Goal: Task Accomplishment & Management: Complete application form

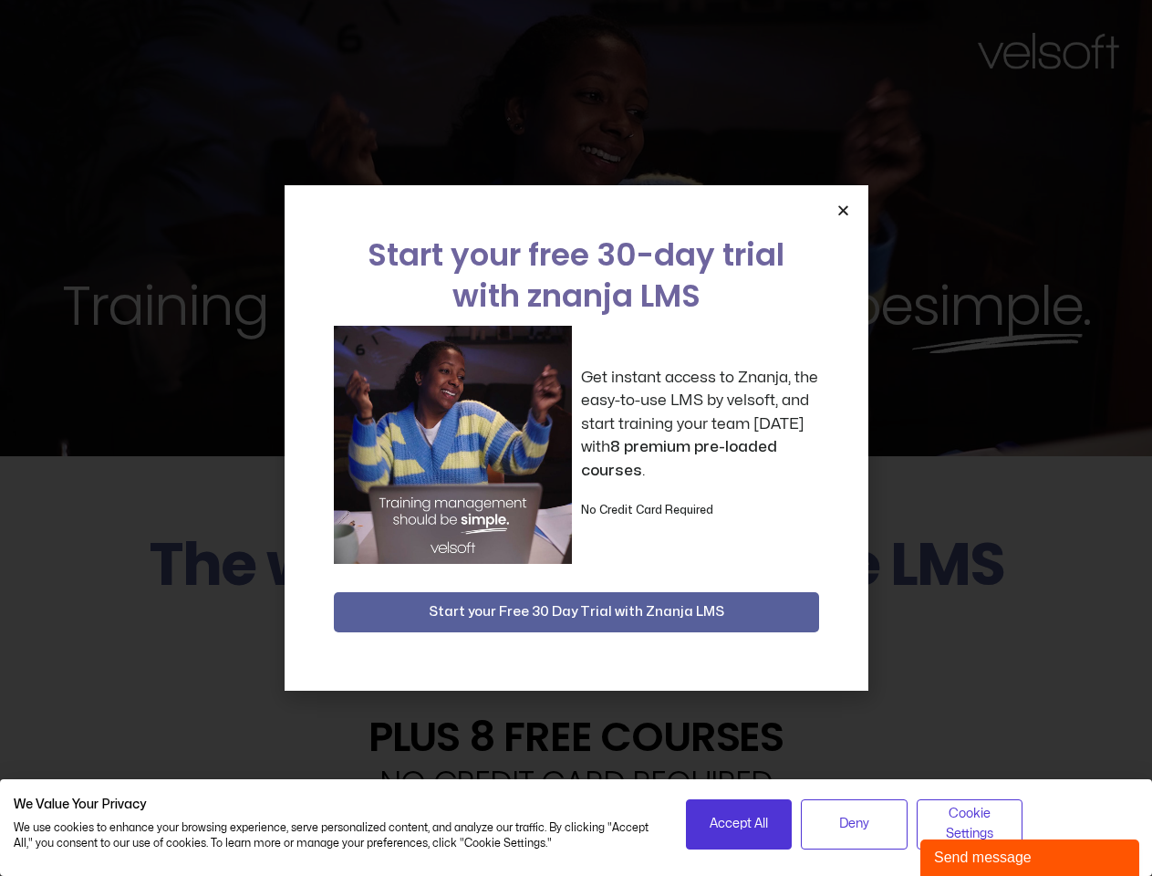
click at [576, 438] on div "Get instant access to Znanja, the easy-to-use LMS by velsoft, and start trainin…" at bounding box center [576, 445] width 485 height 238
click at [739, 824] on span "Accept All" at bounding box center [739, 824] width 58 height 20
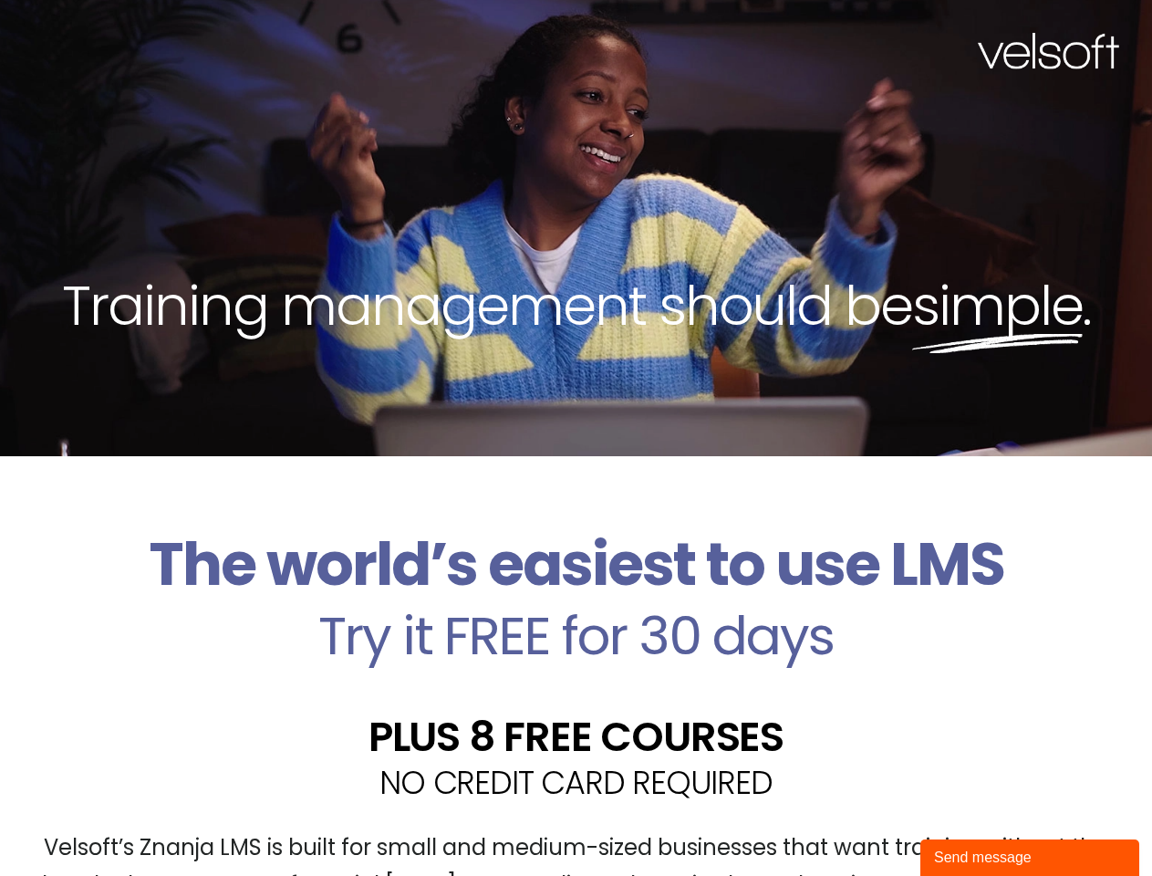
click at [854, 824] on div "Velsoft’s Znanja LMS is built for small and medium-sized businesses that want t…" at bounding box center [576, 873] width 1125 height 133
click at [970, 824] on div "Velsoft’s Znanja LMS is built for small and medium-sized businesses that want t…" at bounding box center [576, 873] width 1125 height 133
click at [576, 438] on div "Training management should be simple ." at bounding box center [576, 228] width 1152 height 456
click at [843, 210] on div "Training management should be simple ." at bounding box center [576, 228] width 1152 height 456
click at [577, 612] on h2 "Try it FREE for 30 days" at bounding box center [576, 635] width 1125 height 53
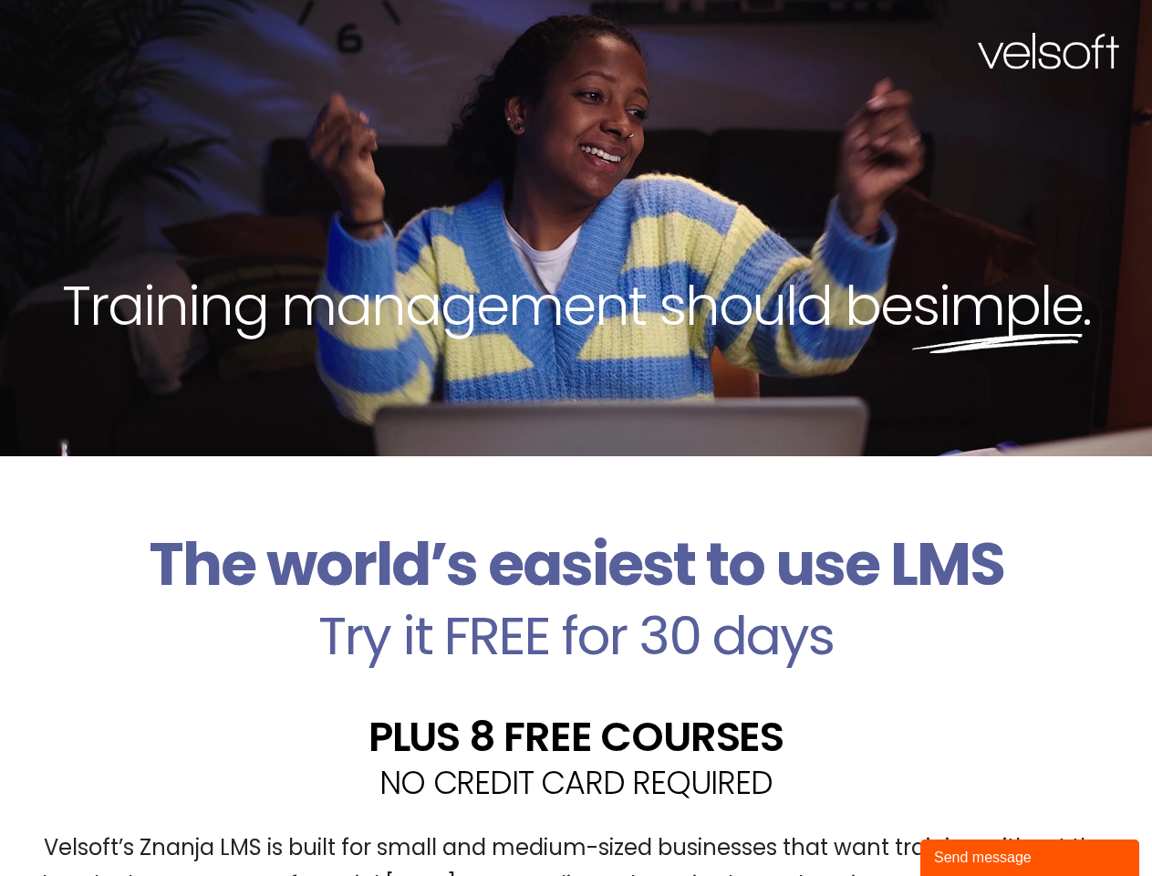
click at [1030, 857] on div "Send message" at bounding box center [1030, 858] width 192 height 22
